Goal: Task Accomplishment & Management: Complete application form

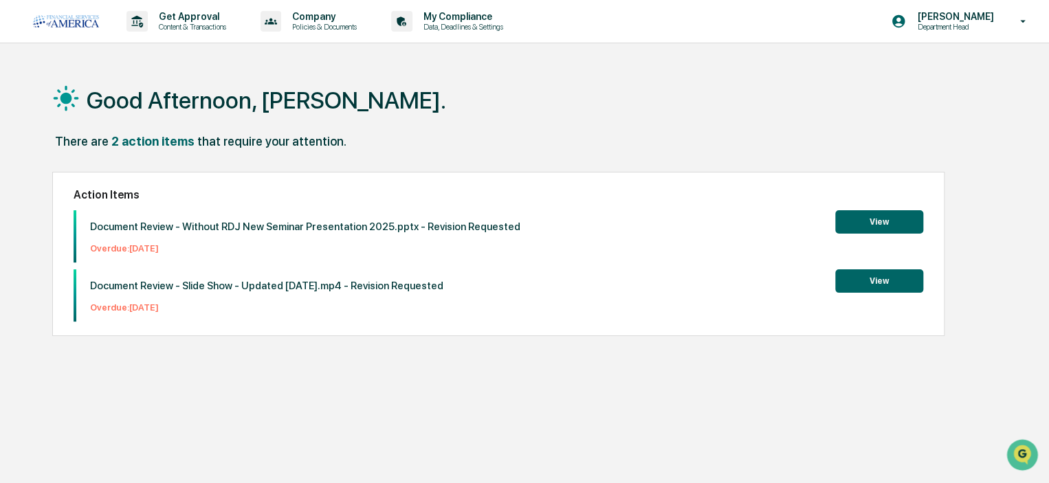
click at [173, 21] on p "Get Approval" at bounding box center [190, 16] width 85 height 11
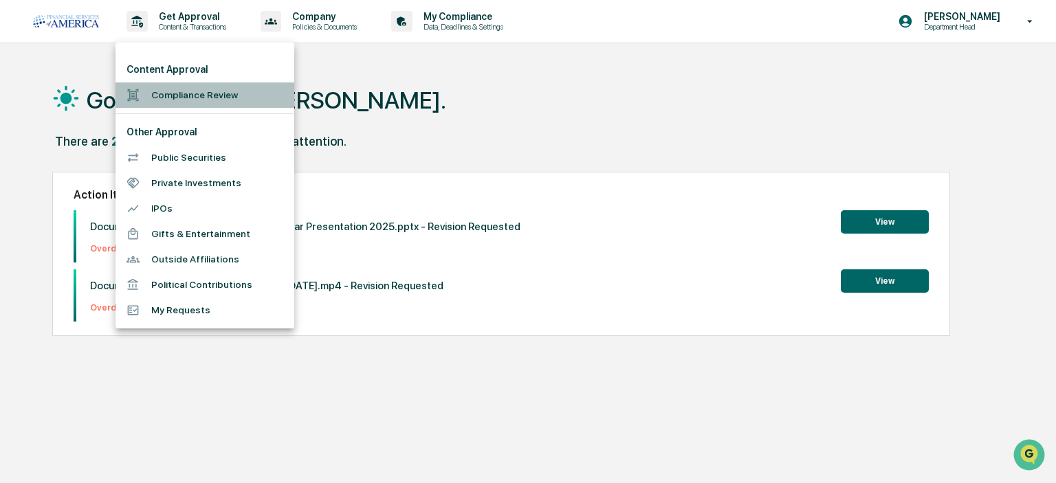
click at [165, 98] on li "Compliance Review" at bounding box center [205, 95] width 179 height 25
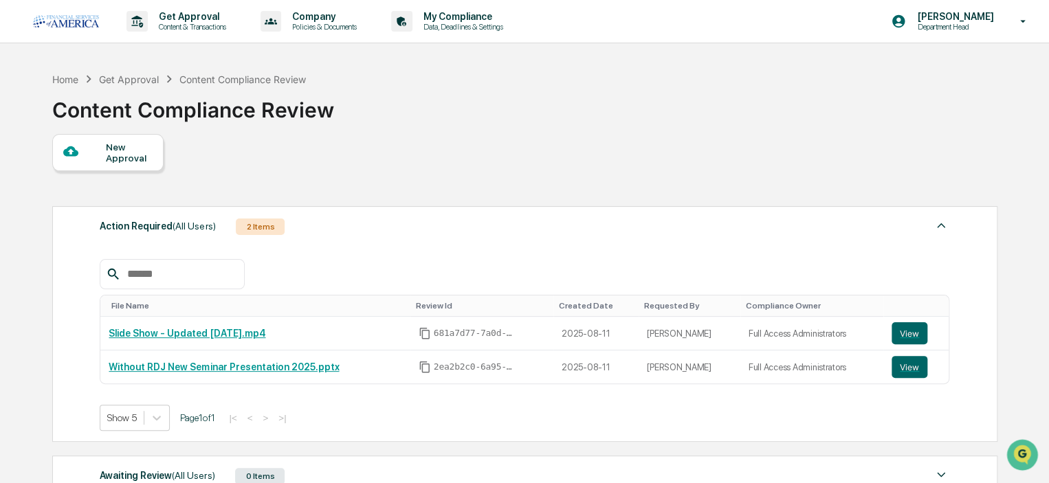
click at [118, 162] on div "New Approval" at bounding box center [129, 153] width 46 height 22
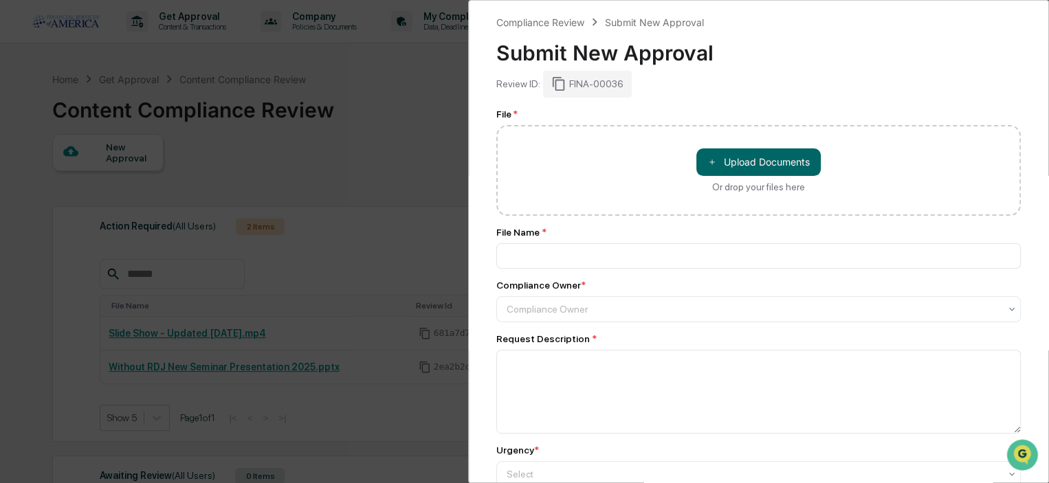
click at [795, 160] on button "＋ Upload Documents" at bounding box center [758, 163] width 124 height 28
type input "**********"
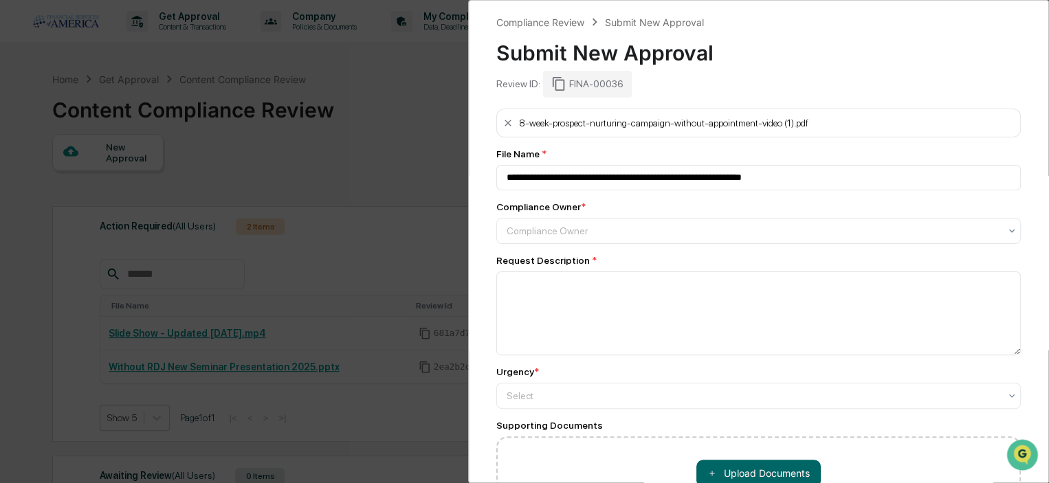
click at [540, 230] on div at bounding box center [753, 231] width 493 height 14
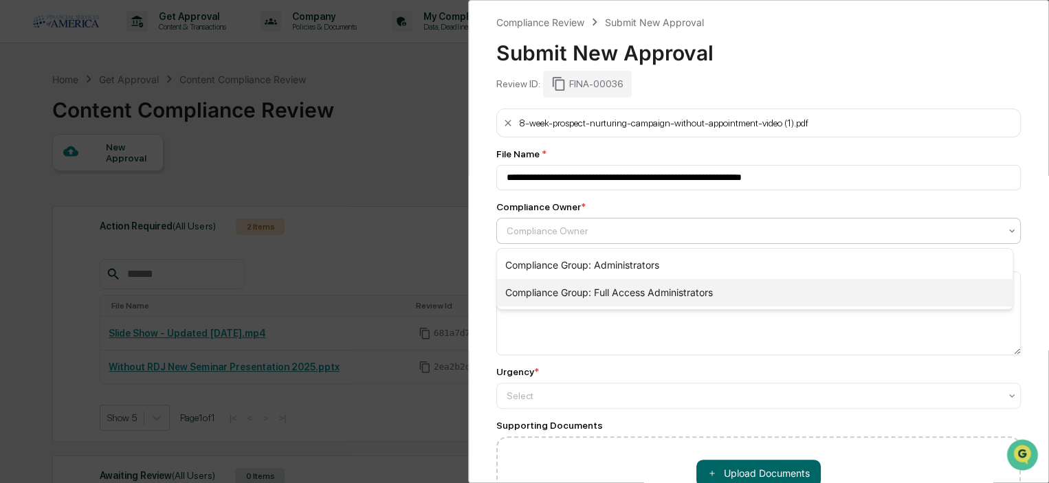
click at [540, 288] on div "Compliance Group: Full Access Administrators" at bounding box center [755, 293] width 516 height 28
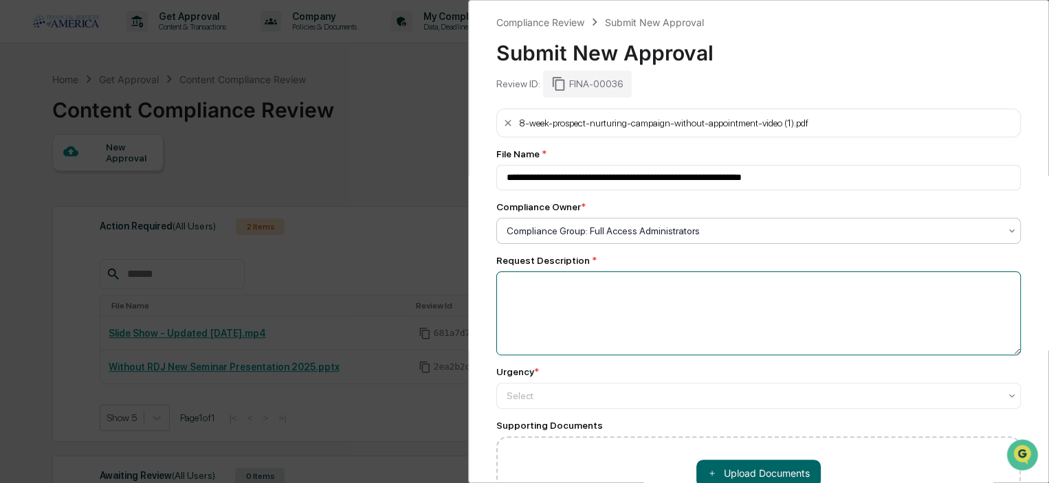
click at [524, 289] on textarea at bounding box center [758, 314] width 525 height 84
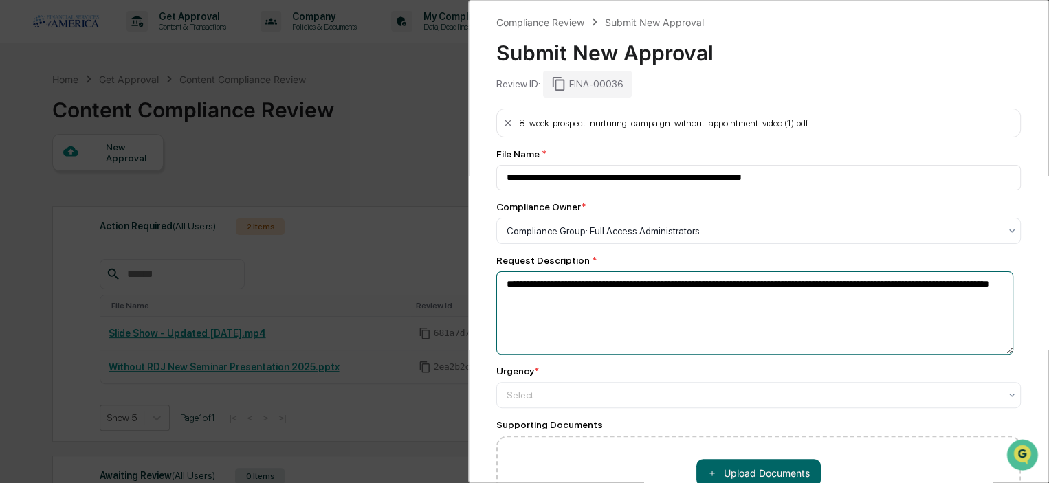
type textarea "**********"
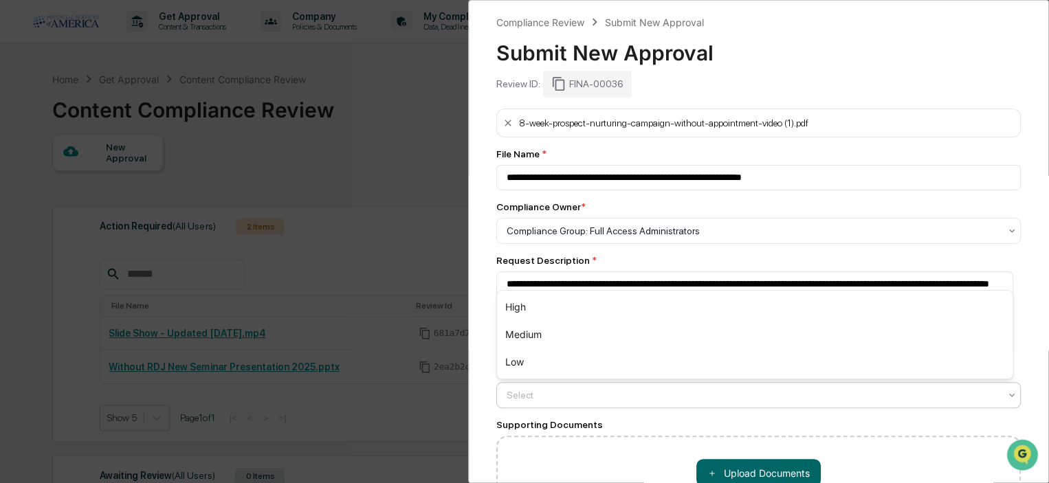
click at [534, 386] on div "Select" at bounding box center [758, 395] width 525 height 26
click at [523, 338] on div "Medium" at bounding box center [755, 335] width 516 height 28
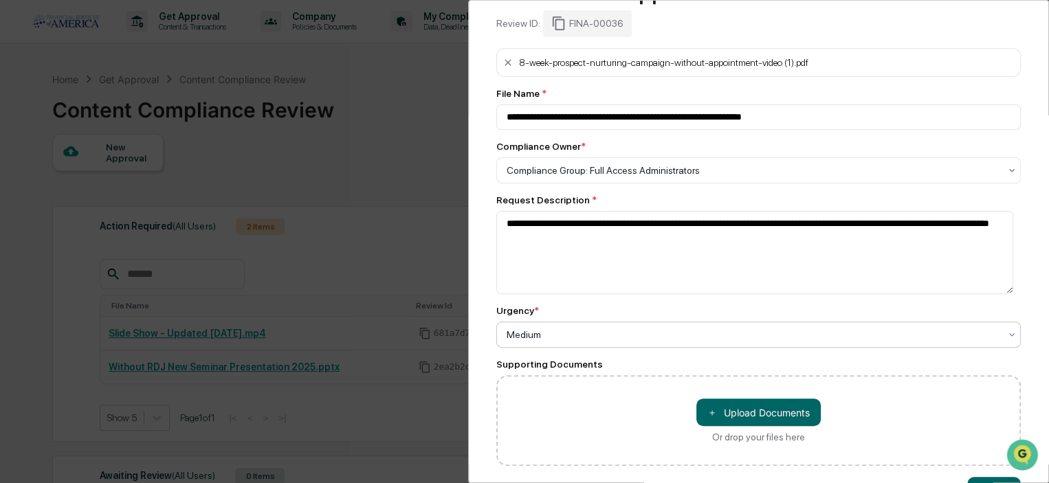
scroll to position [113, 0]
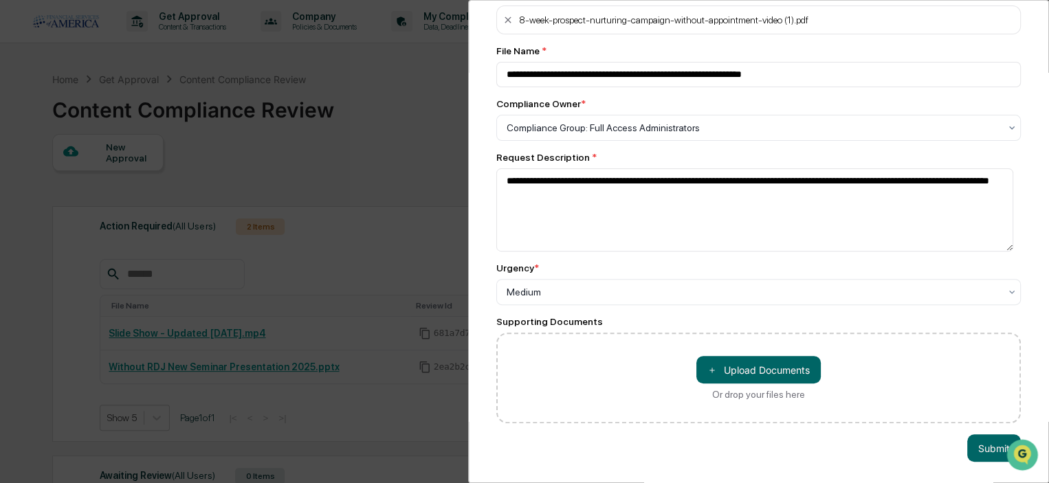
drag, startPoint x: 773, startPoint y: 360, endPoint x: 939, endPoint y: 442, distance: 185.1
click at [865, 456] on div "**********" at bounding box center [758, 241] width 581 height 483
click at [980, 439] on button "Submit" at bounding box center [994, 449] width 54 height 28
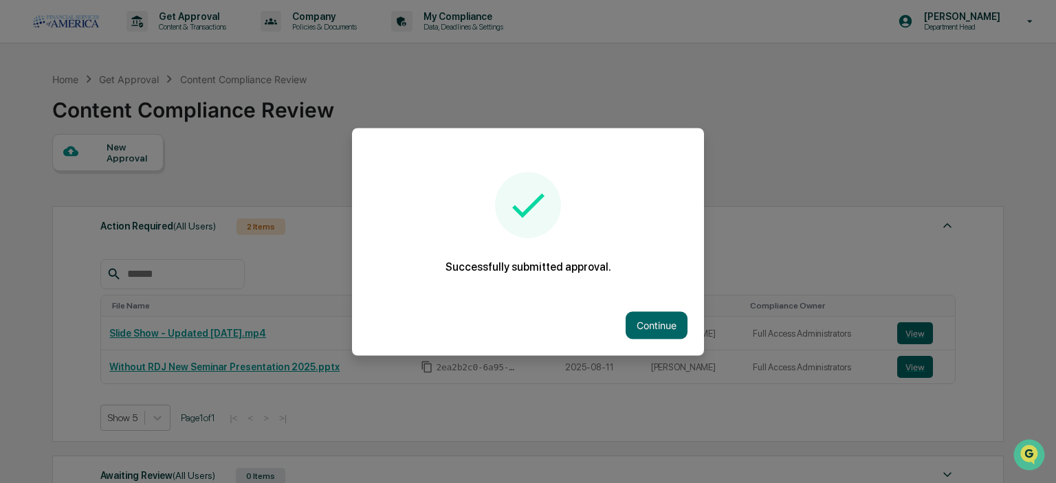
click at [668, 321] on button "Continue" at bounding box center [657, 325] width 62 height 28
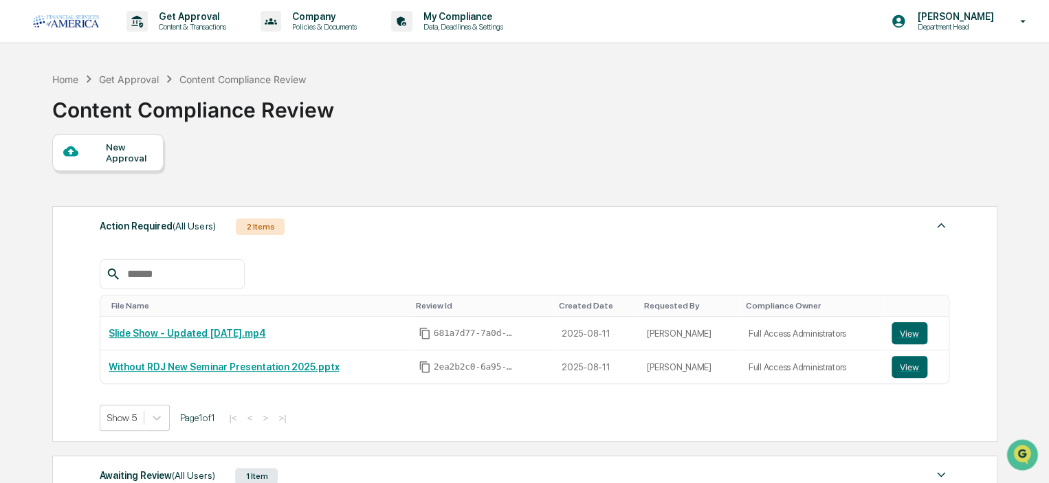
click at [174, 109] on div "Content Compliance Review" at bounding box center [193, 105] width 282 height 36
